Goal: Task Accomplishment & Management: Manage account settings

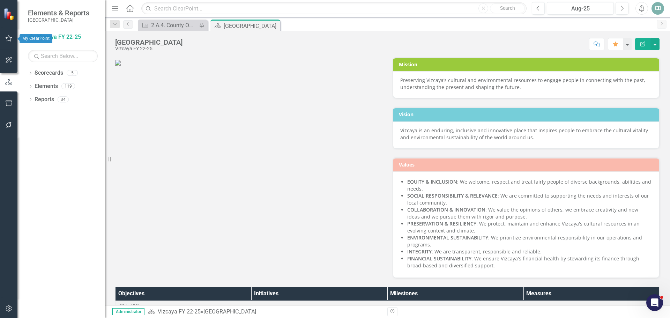
click at [12, 37] on icon "button" at bounding box center [8, 39] width 7 height 6
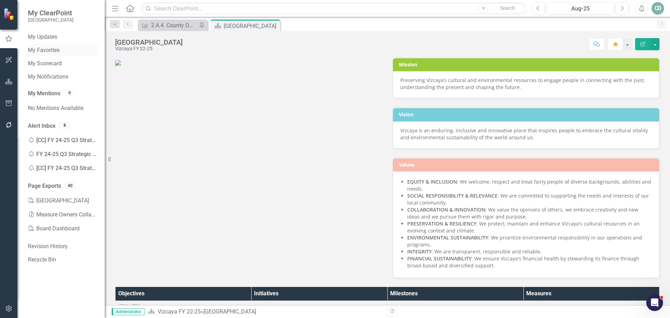
click at [54, 50] on link "My Favorites" at bounding box center [63, 50] width 70 height 8
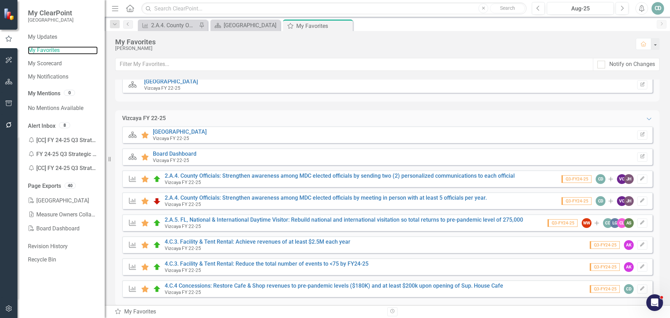
scroll to position [29, 0]
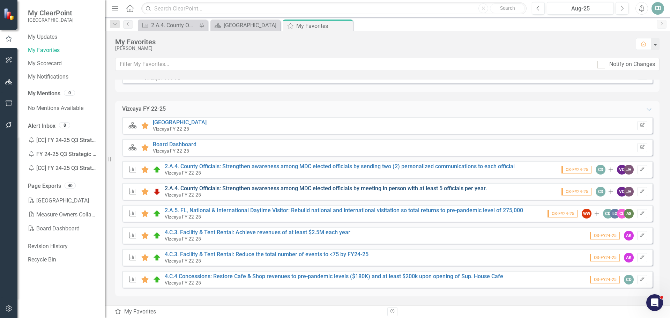
click at [251, 186] on link "2.A.4. County Officials: Strengthen awareness among MDC elected officials by me…" at bounding box center [326, 188] width 322 height 7
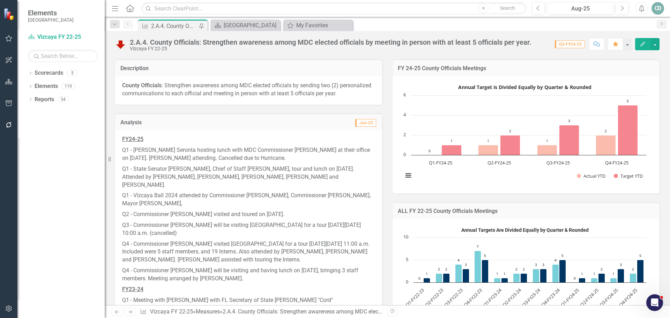
scroll to position [244, 0]
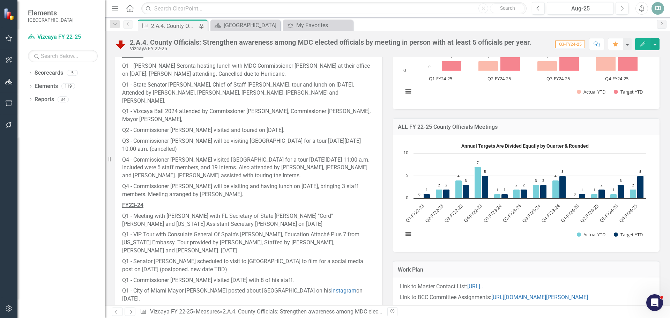
click at [274, 192] on p "Q4 - Commissioner [PERSON_NAME] will be visiting and having lunch on [DATE], br…" at bounding box center [248, 190] width 253 height 19
click at [283, 190] on p "Q4 - Commissioner [PERSON_NAME] will be visiting and having lunch on [DATE], br…" at bounding box center [248, 190] width 253 height 19
click at [279, 193] on p "Q4 - Commissioner [PERSON_NAME] will be visiting and having lunch on [DATE], br…" at bounding box center [248, 190] width 253 height 19
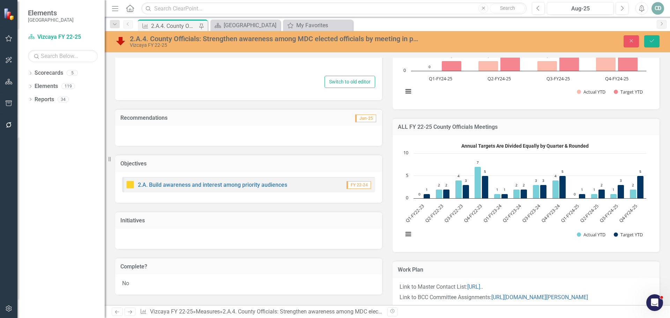
type textarea "<p style="box-sizing: inherit; margin-bottom: 0.625rem; margin-top: 0px; word-b…"
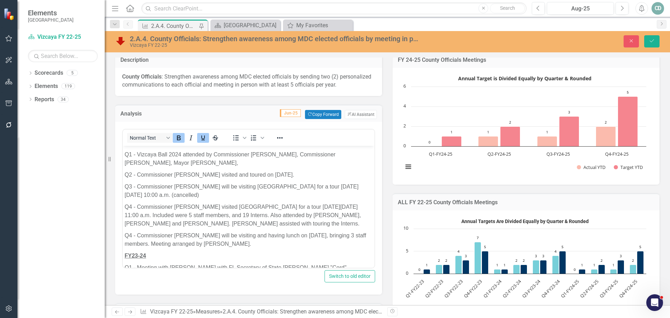
scroll to position [70, 0]
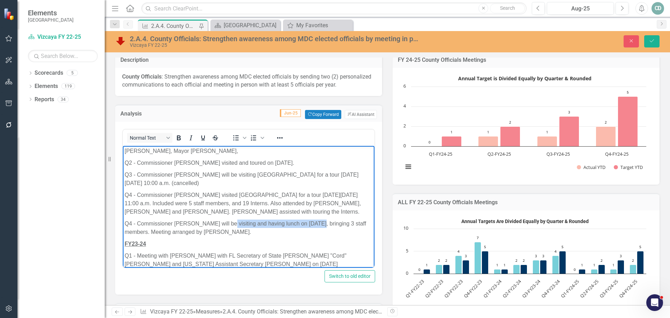
drag, startPoint x: 224, startPoint y: 223, endPoint x: 310, endPoint y: 221, distance: 85.2
click at [310, 221] on p "Q4 - Commissioner [PERSON_NAME] will be visiting and having lunch on [DATE], br…" at bounding box center [249, 228] width 248 height 17
click at [309, 223] on p "Q4 - Commissioner [PERSON_NAME] Orbis postponed her [DATE], bringing 3 staff me…" at bounding box center [249, 228] width 248 height 17
drag, startPoint x: 239, startPoint y: 231, endPoint x: 173, endPoint y: 235, distance: 65.4
click at [174, 234] on p "Q4 - Commissioner [PERSON_NAME] Orbis postponed her [DATE] visit until after th…" at bounding box center [249, 228] width 248 height 17
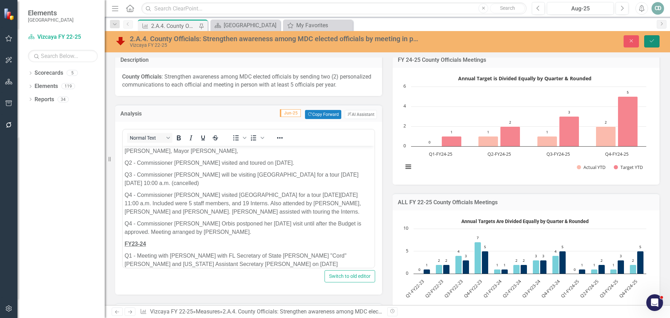
click at [651, 41] on icon "Save" at bounding box center [652, 40] width 6 height 5
